Goal: Information Seeking & Learning: Learn about a topic

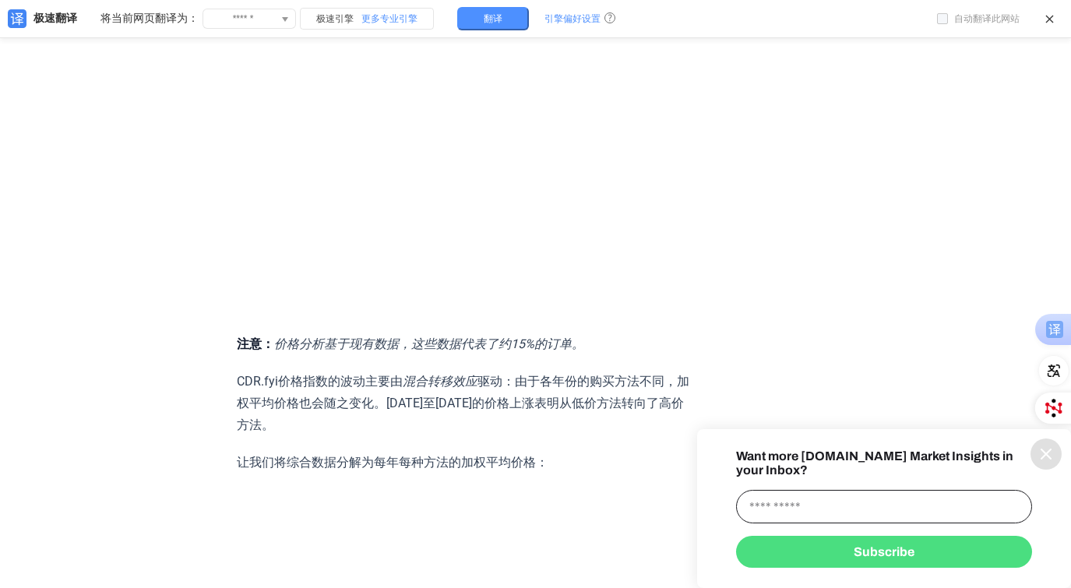
scroll to position [7656, 0]
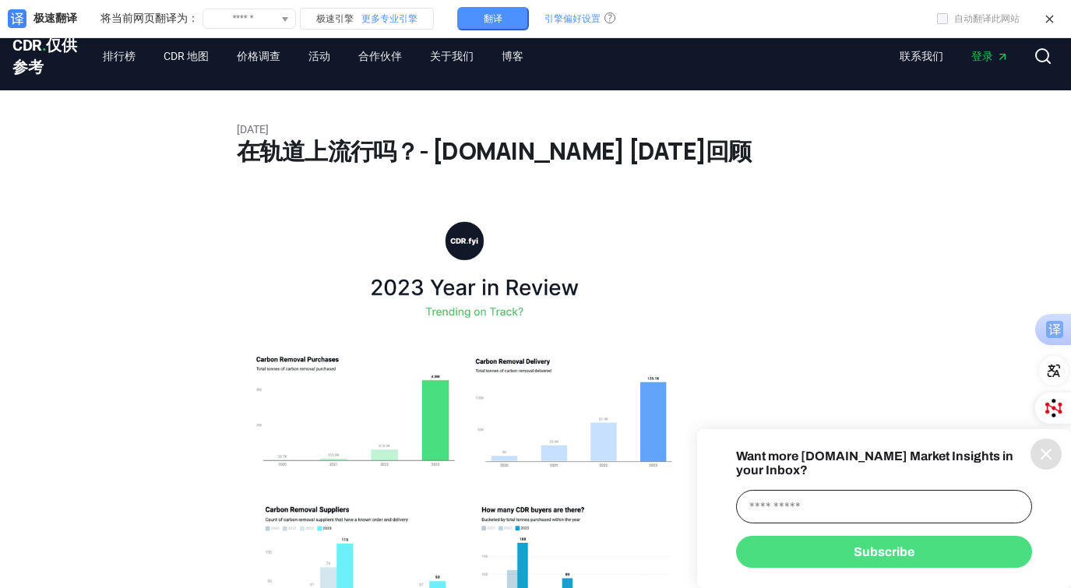
scroll to position [2, 0]
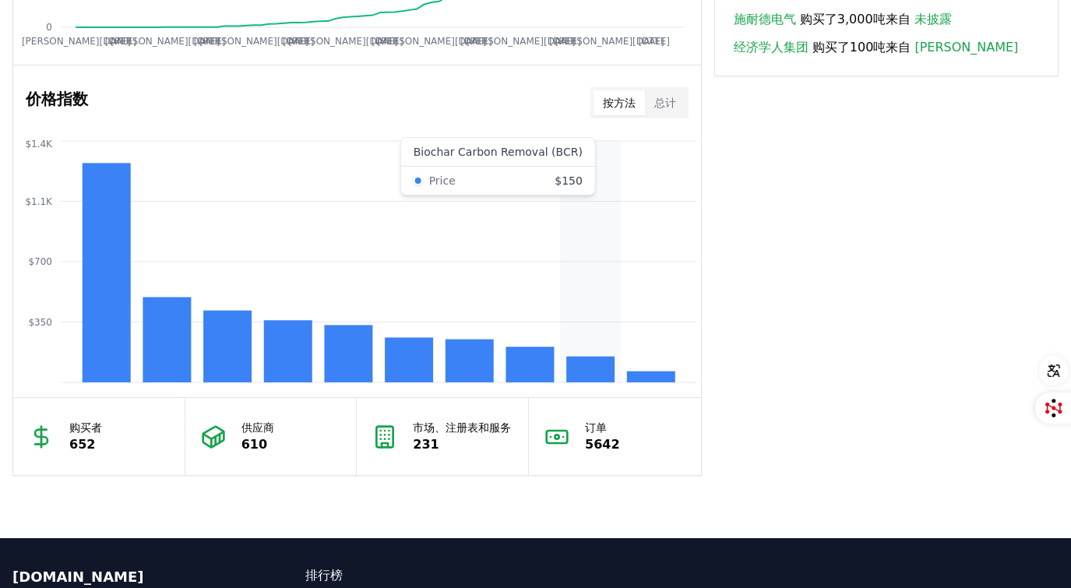
scroll to position [1258, 0]
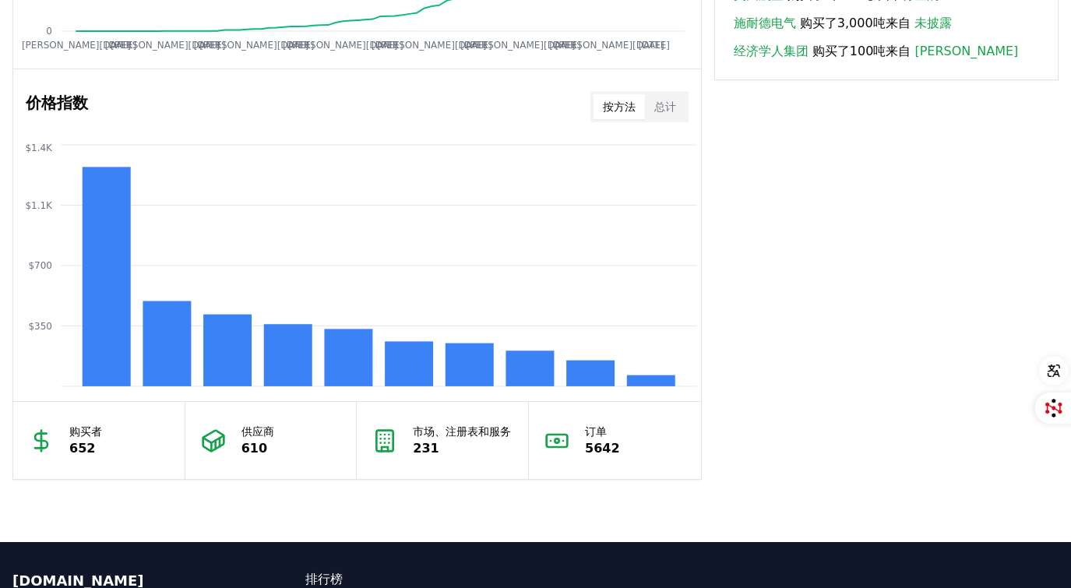
click at [654, 111] on font "总计" at bounding box center [665, 106] width 22 height 12
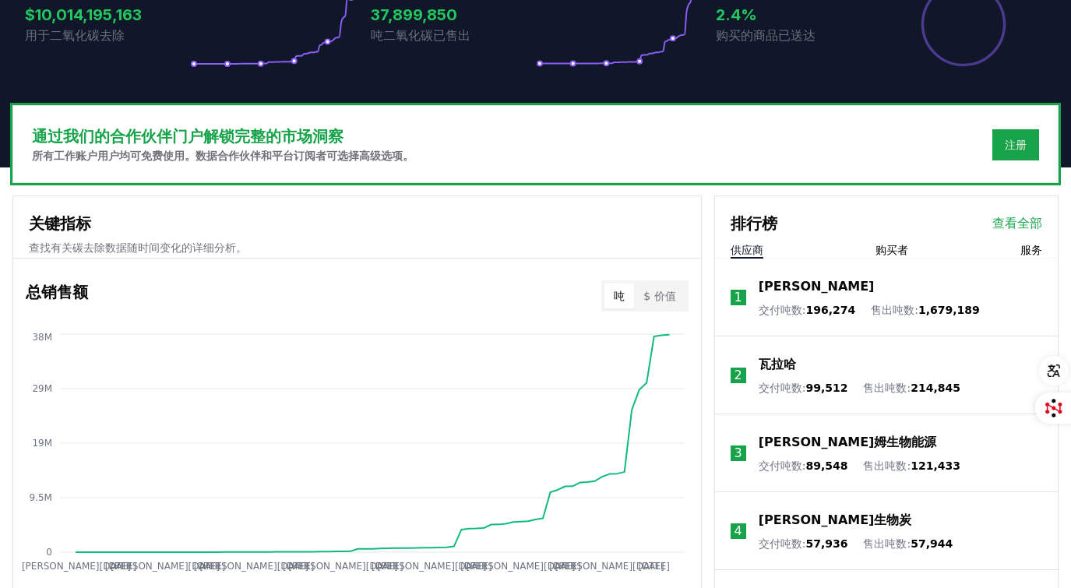
scroll to position [412, 0]
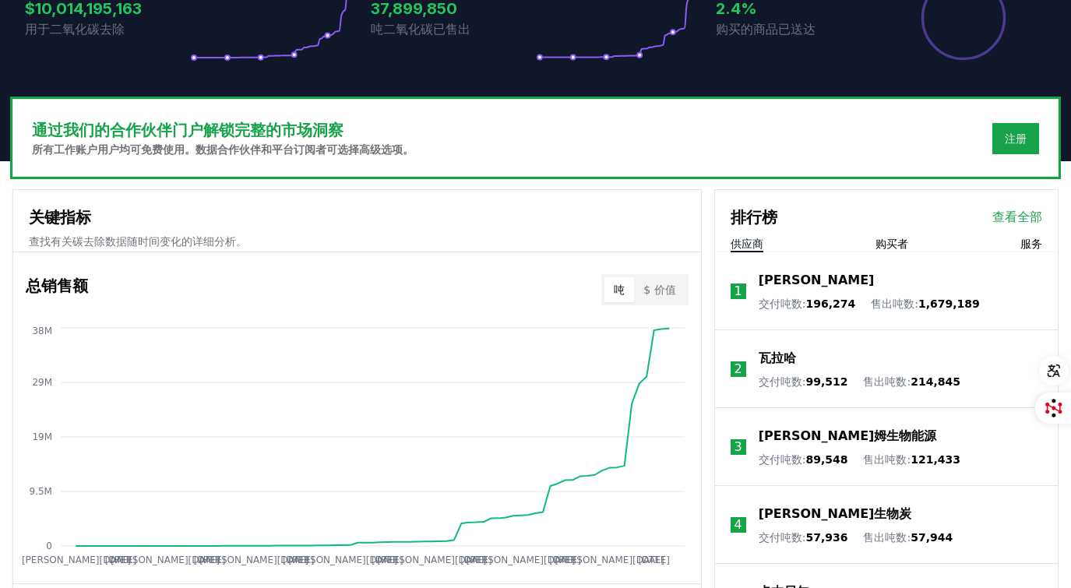
click at [892, 243] on font "购买者" at bounding box center [891, 243] width 33 height 12
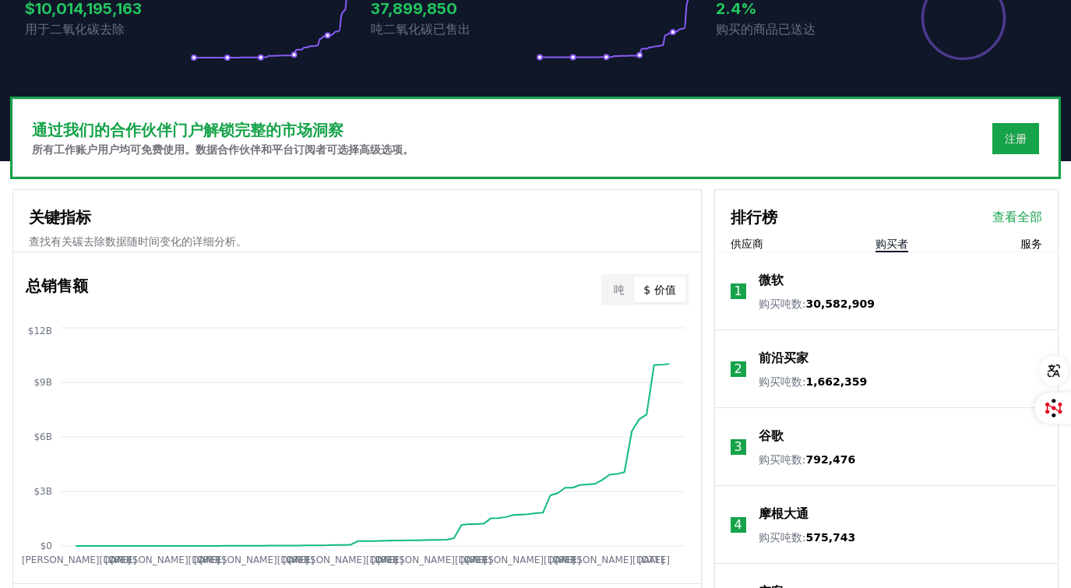
click at [660, 294] on font "$ 价值" at bounding box center [659, 289] width 32 height 12
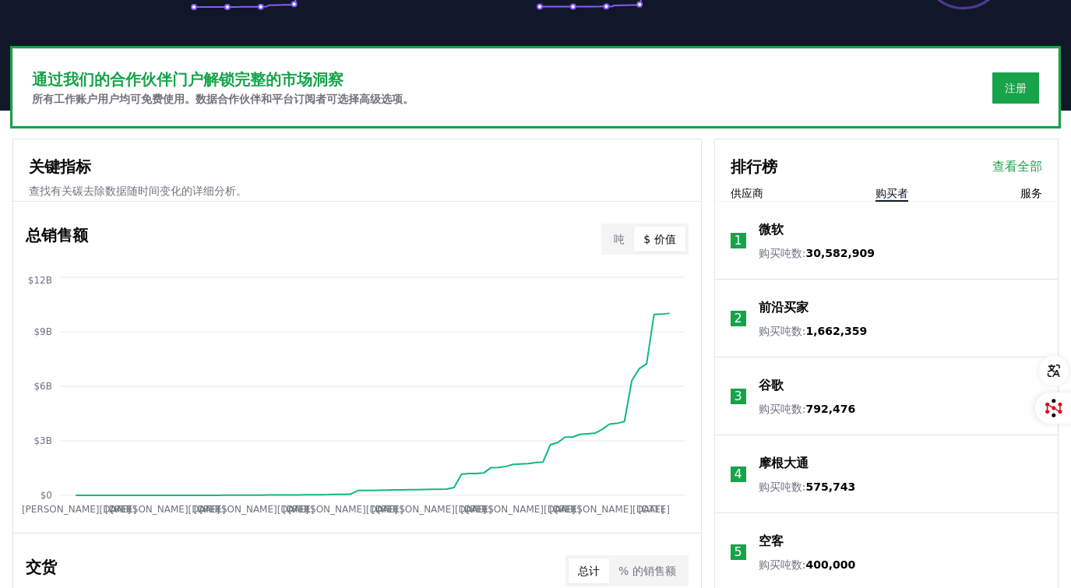
scroll to position [568, 0]
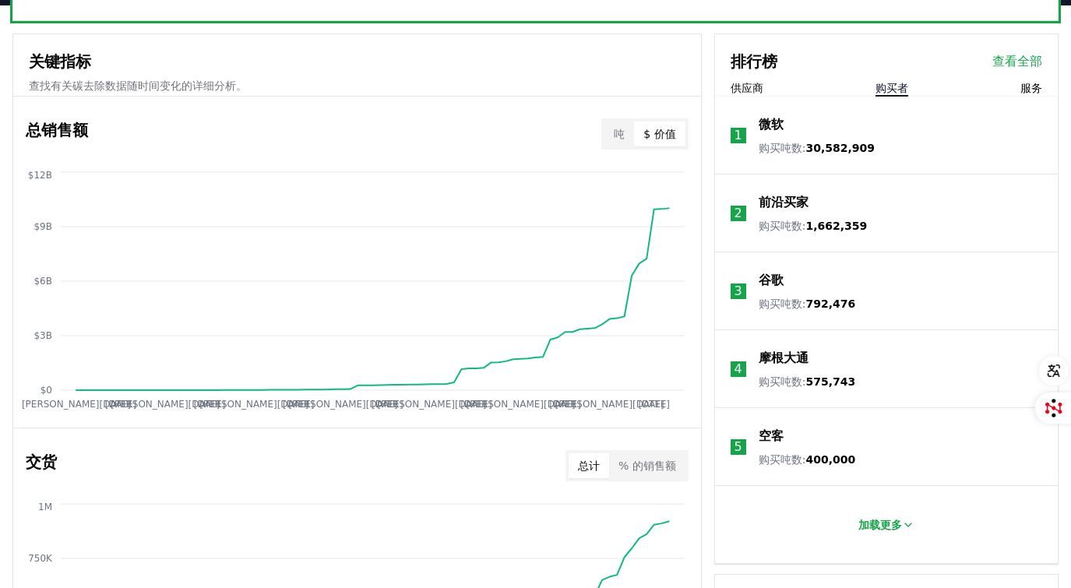
click at [614, 138] on button "吨" at bounding box center [619, 133] width 30 height 25
click at [661, 135] on font "$ 价值" at bounding box center [659, 134] width 32 height 12
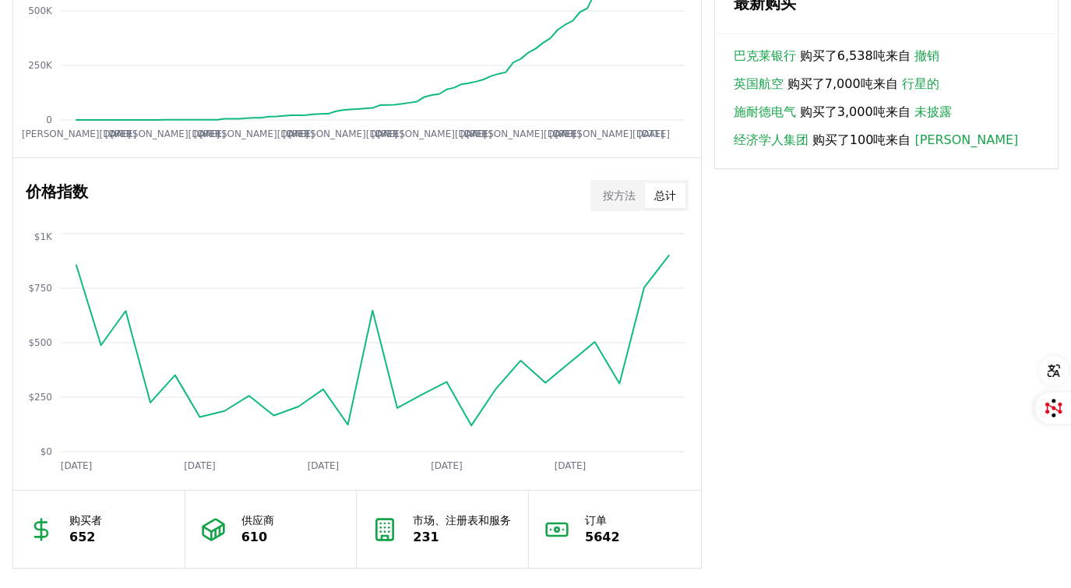
scroll to position [1191, 0]
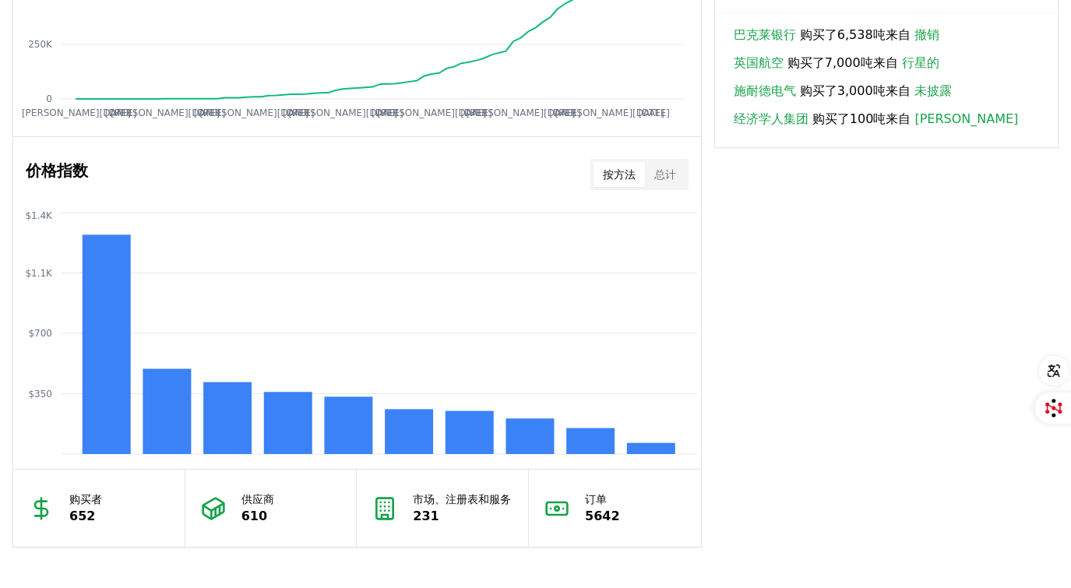
click at [611, 183] on button "按方法" at bounding box center [618, 174] width 51 height 25
click at [660, 174] on font "总计" at bounding box center [665, 174] width 22 height 12
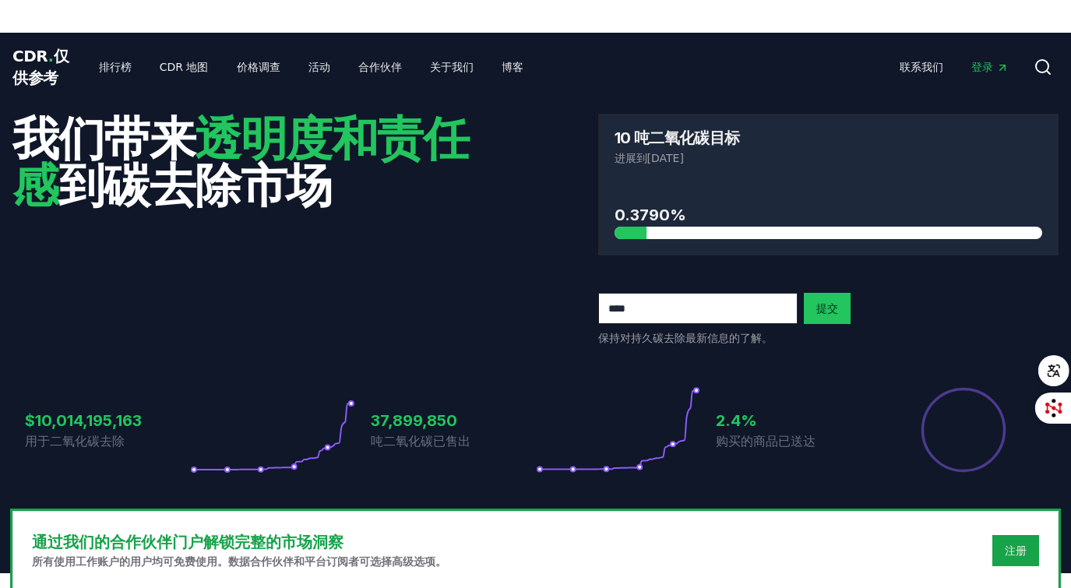
click at [459, 230] on div "我们带来 透明度和责任感 到碳去除市场" at bounding box center [242, 230] width 461 height 232
click at [260, 72] on font "价格调查" at bounding box center [259, 67] width 44 height 12
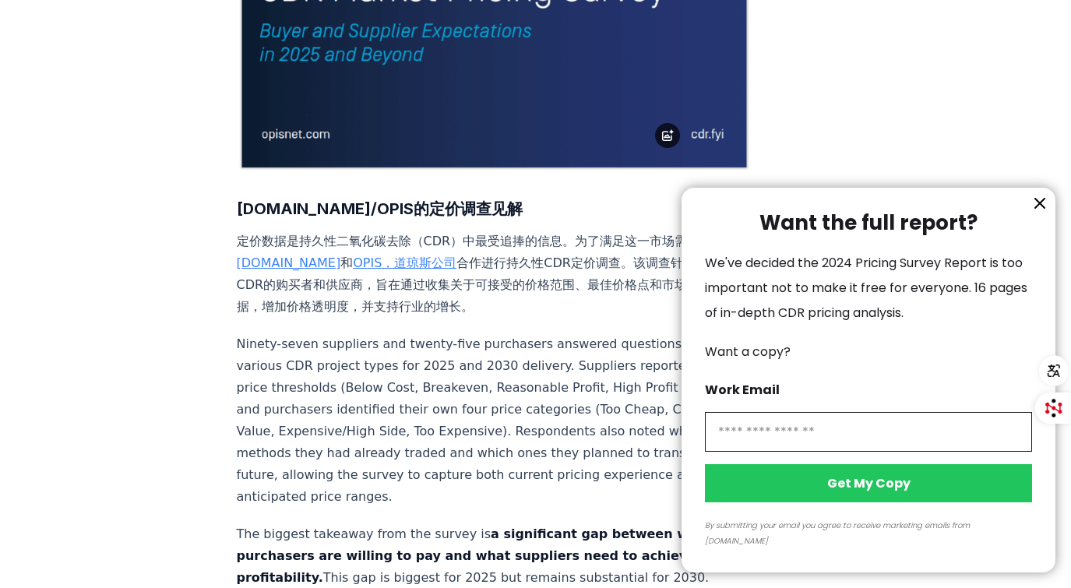
scroll to position [467, 0]
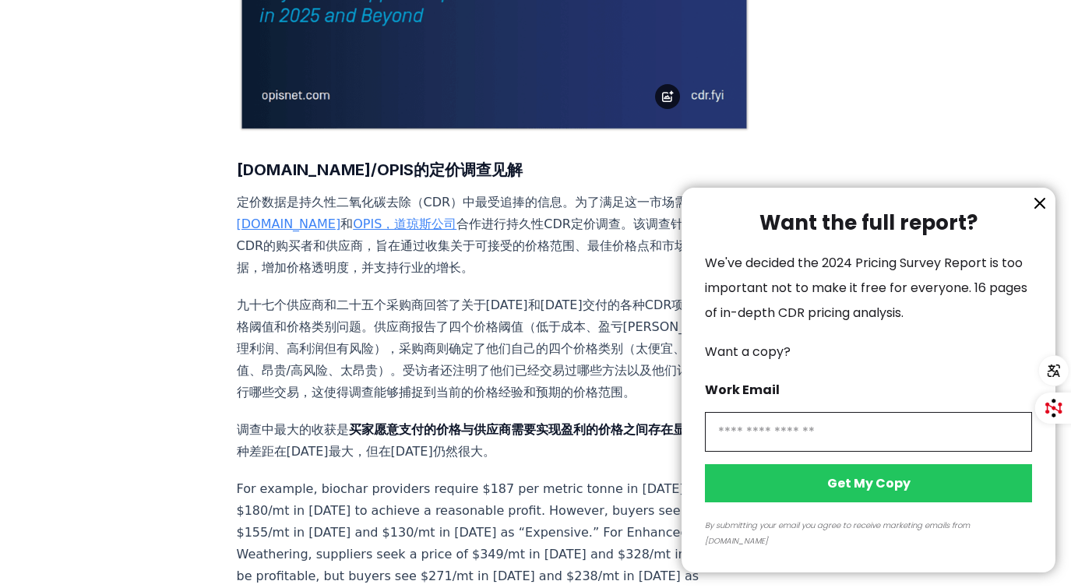
click at [1040, 213] on icon "information" at bounding box center [1039, 203] width 19 height 19
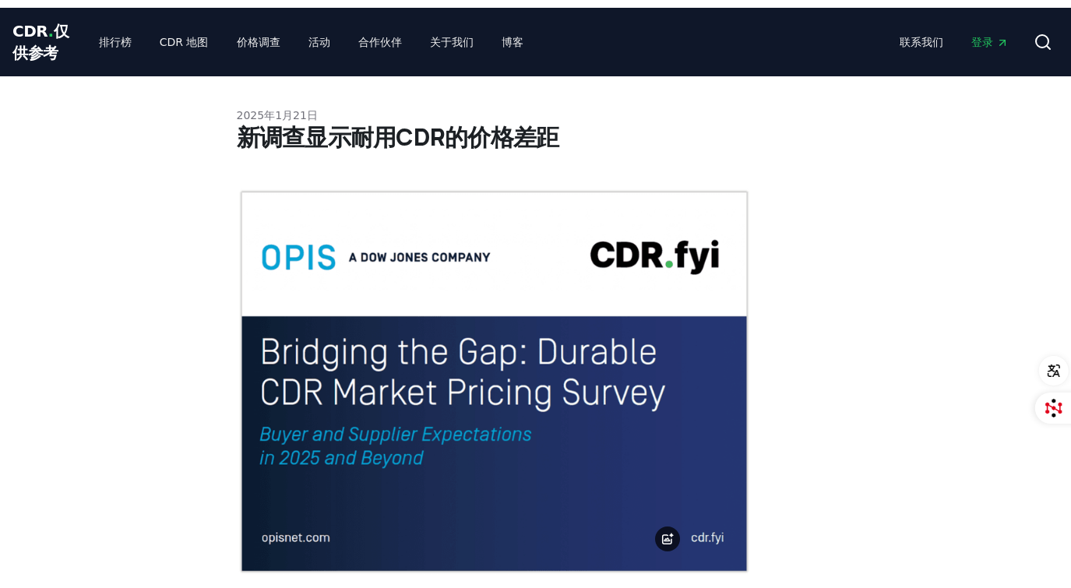
scroll to position [2, 0]
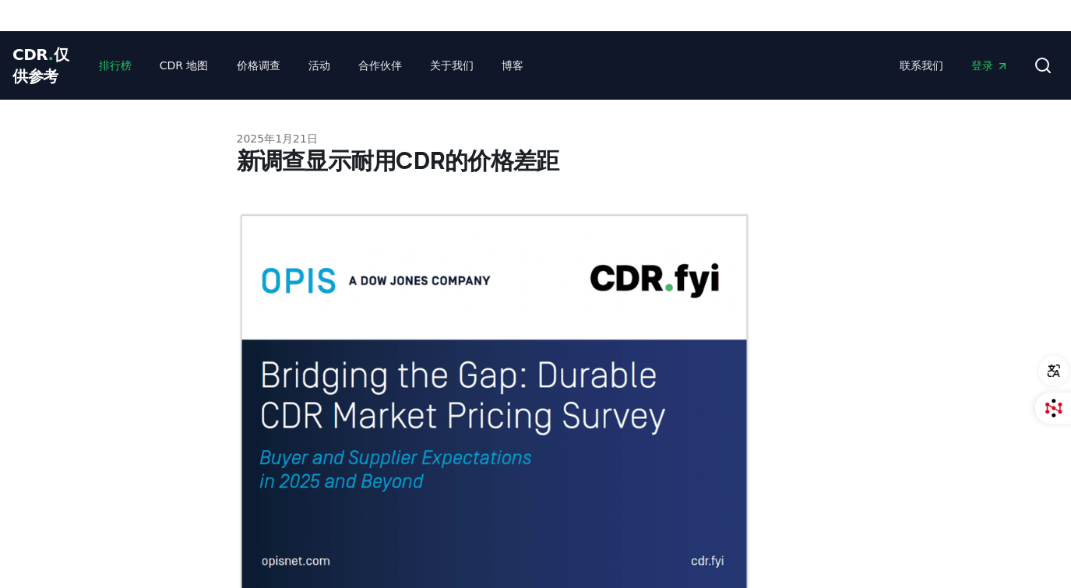
click at [124, 66] on font "排行榜" at bounding box center [115, 65] width 33 height 12
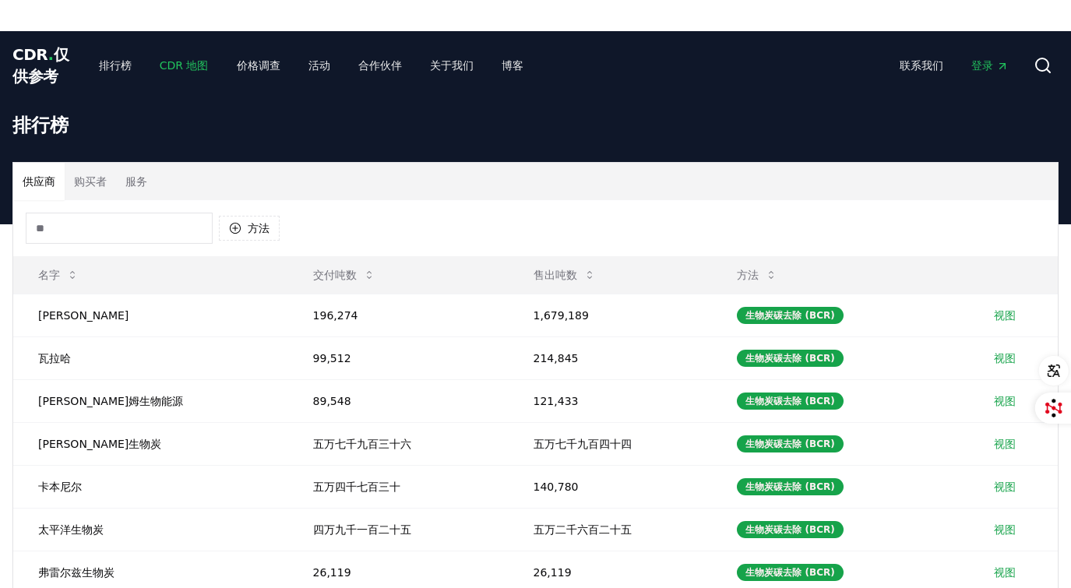
click at [185, 69] on font "CDR 地图" at bounding box center [184, 65] width 49 height 12
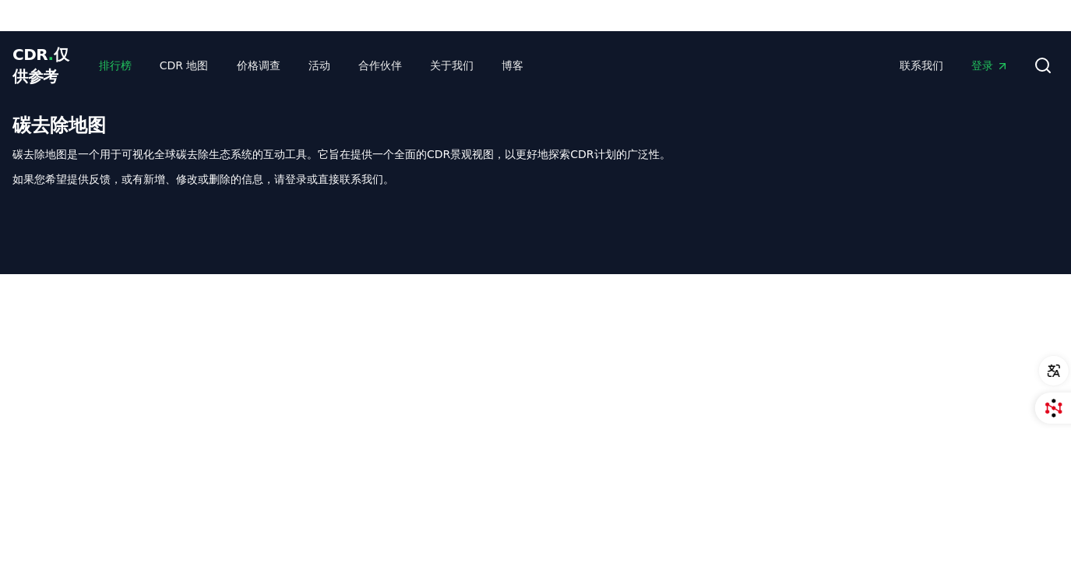
click at [124, 65] on font "排行榜" at bounding box center [115, 65] width 33 height 12
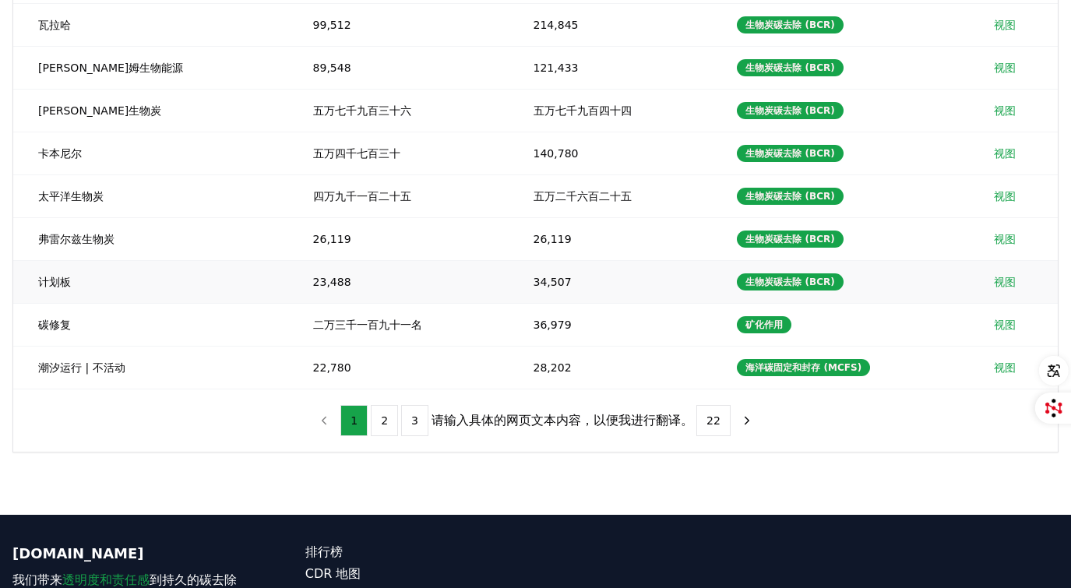
scroll to position [316, 0]
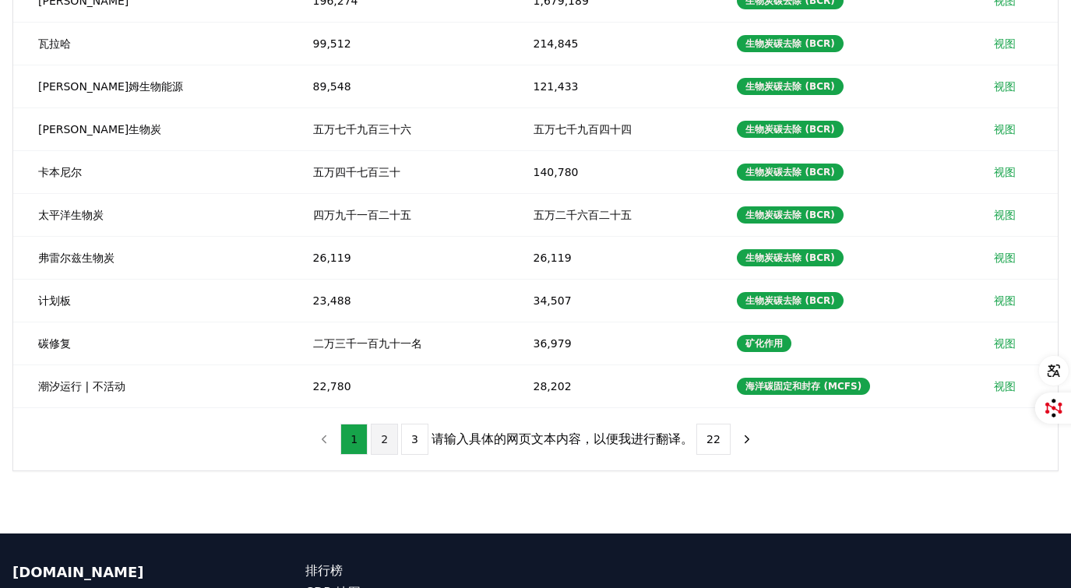
click at [388, 439] on button "2" at bounding box center [384, 439] width 27 height 31
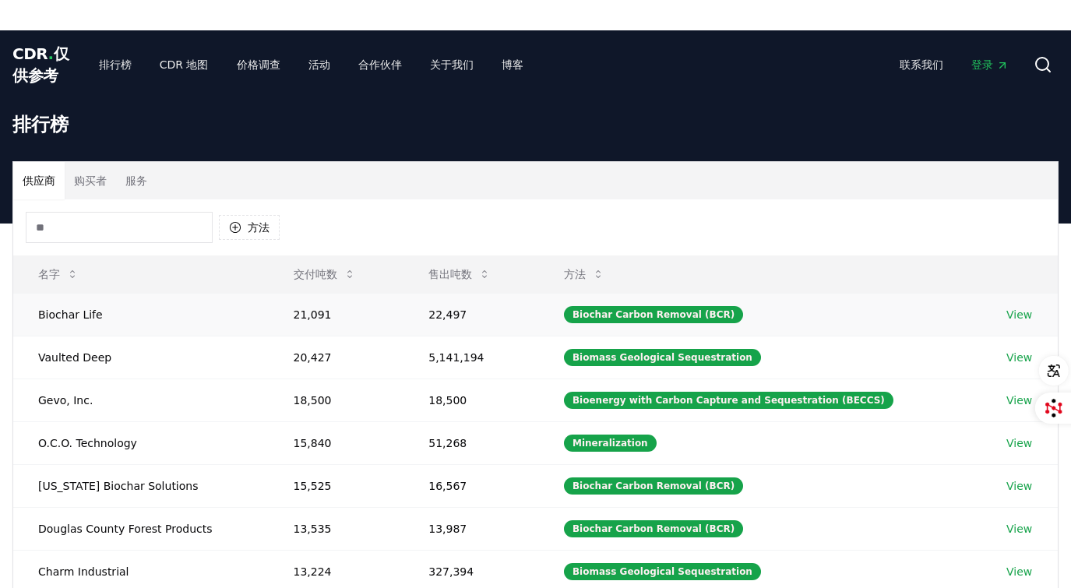
scroll to position [0, 0]
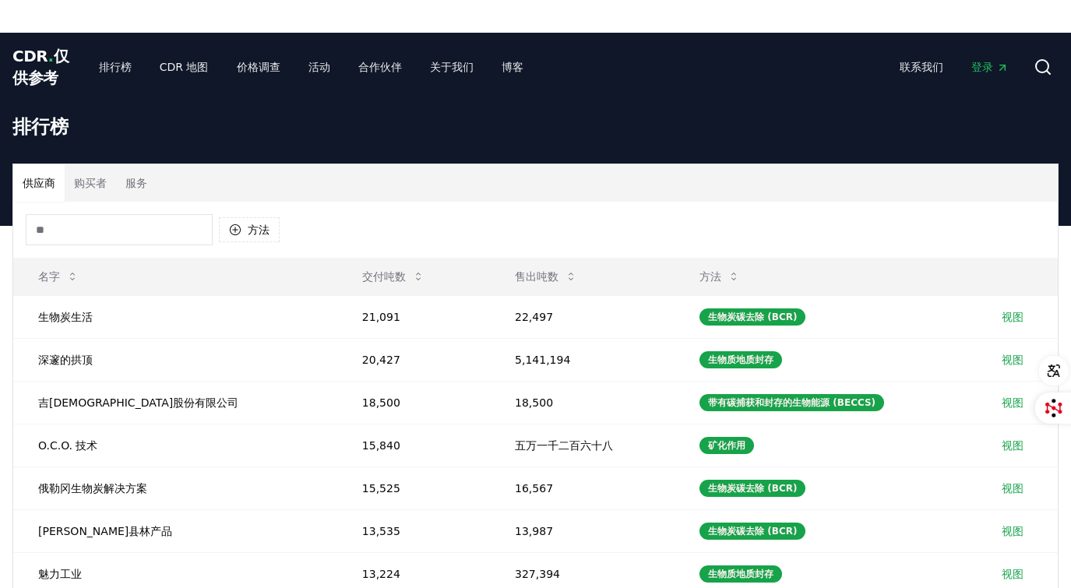
click at [79, 178] on font "购买者" at bounding box center [90, 183] width 33 height 12
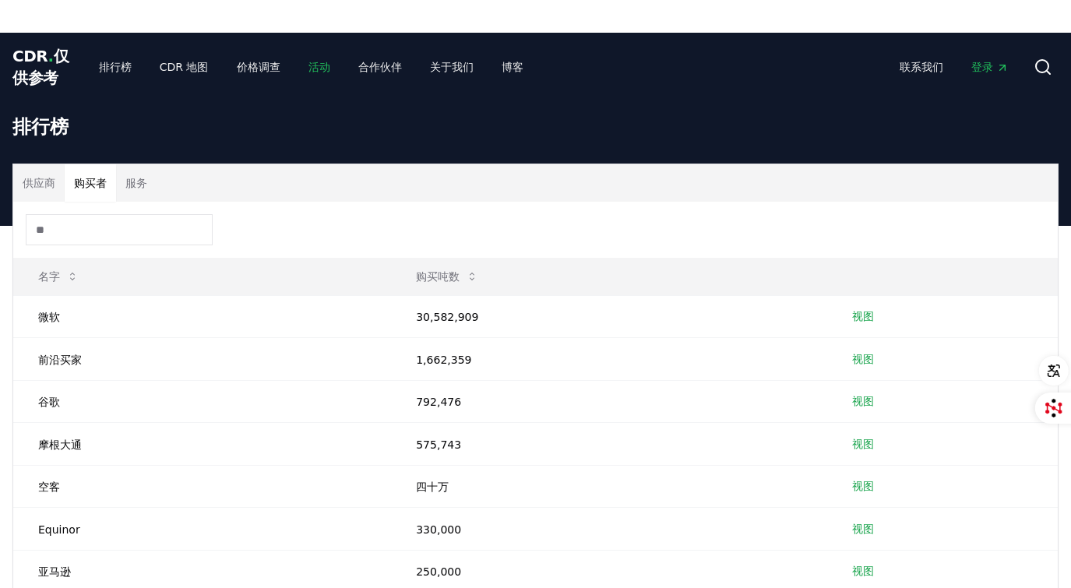
click at [311, 65] on font "活动" at bounding box center [319, 67] width 22 height 12
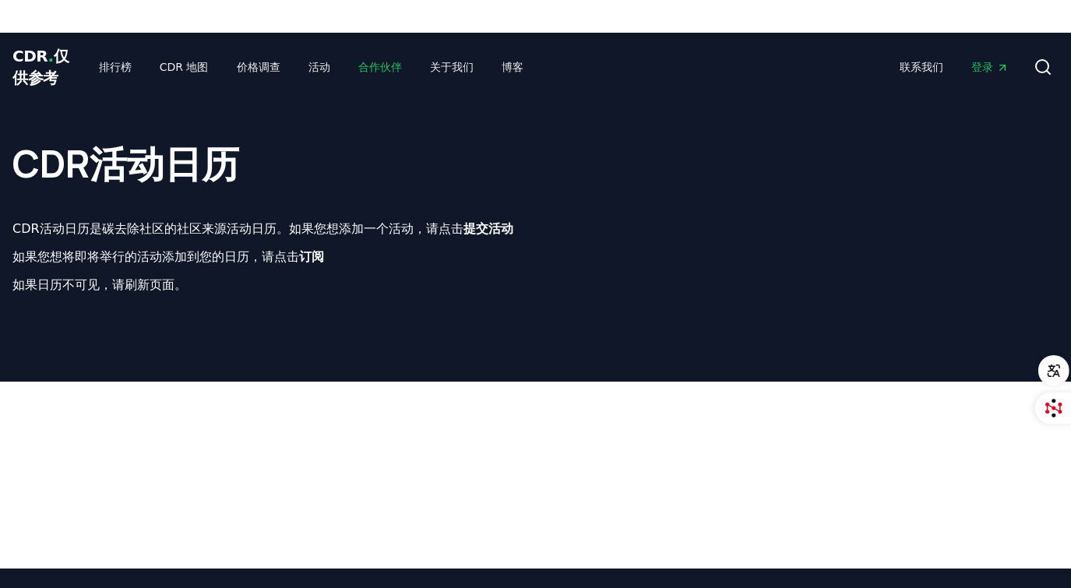
click at [380, 70] on font "合作伙伴" at bounding box center [380, 67] width 44 height 12
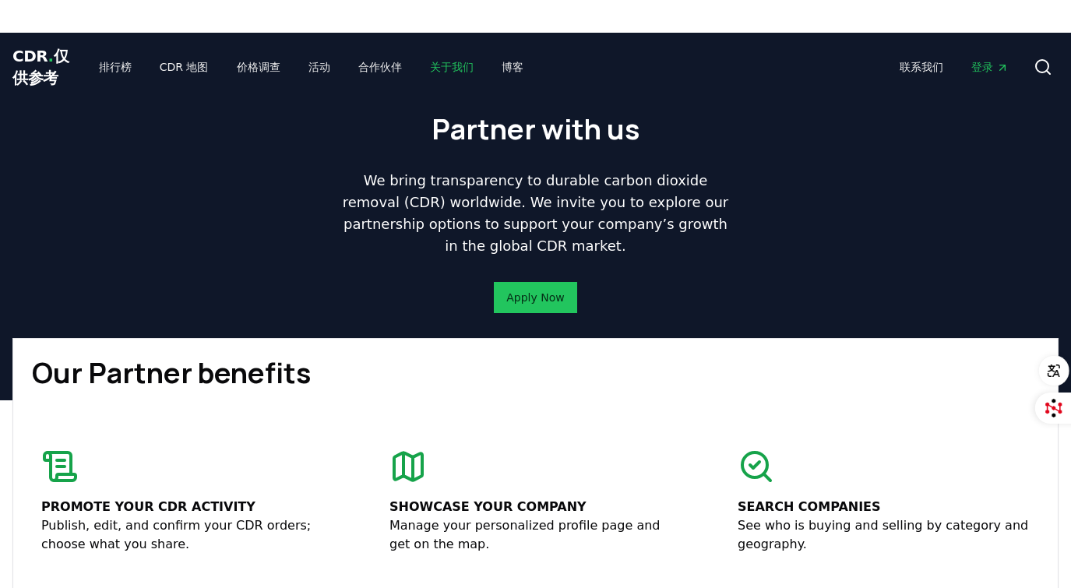
click at [444, 67] on font "关于我们" at bounding box center [452, 67] width 44 height 12
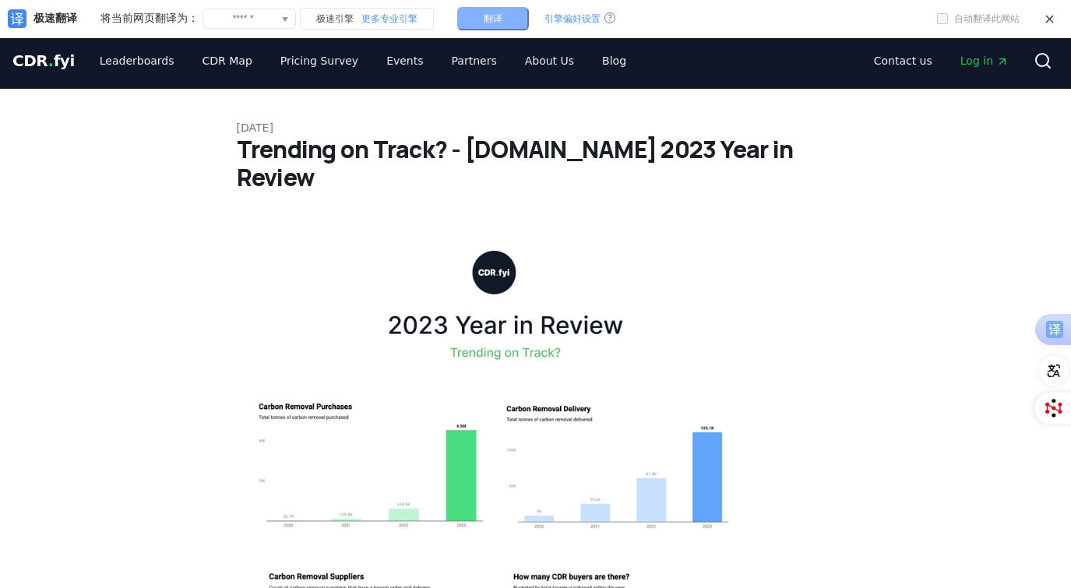
click at [489, 16] on span "翻译" at bounding box center [493, 18] width 19 height 9
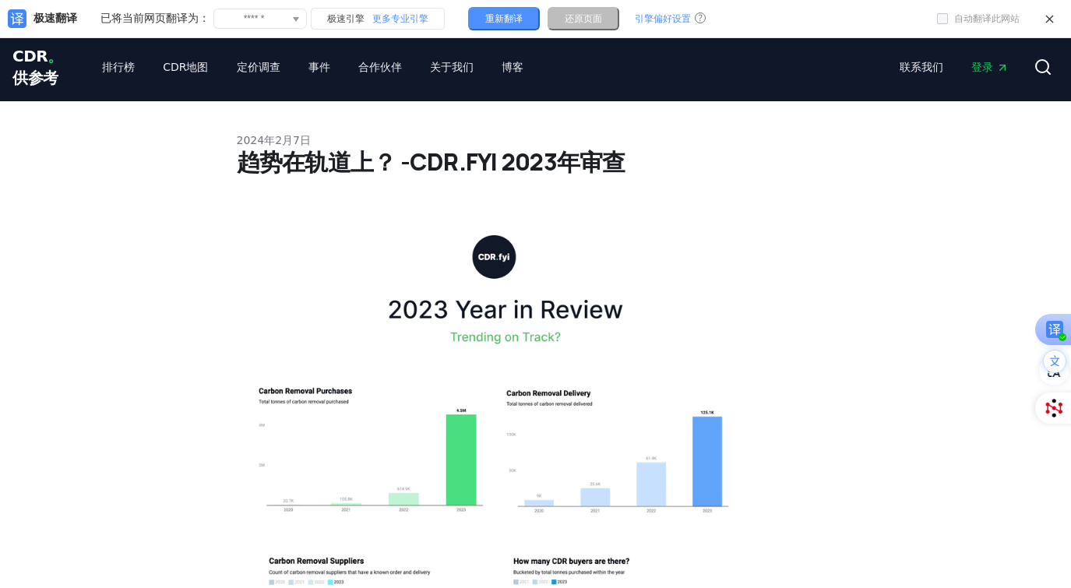
click at [580, 16] on span "还原页面" at bounding box center [583, 18] width 37 height 9
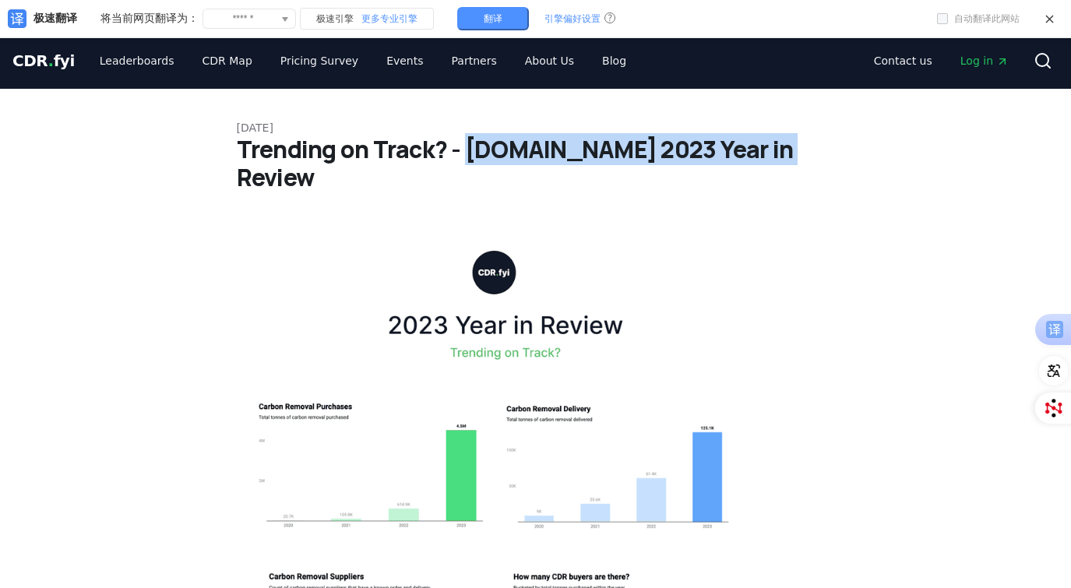
drag, startPoint x: 463, startPoint y: 149, endPoint x: 772, endPoint y: 149, distance: 309.1
click at [772, 149] on h1 "Trending on Track? - CDR.fyi 2023 Year in Review" at bounding box center [536, 163] width 598 height 56
copy h1 "CDR.fyi 2023 Year in Review"
